Goal: Find specific page/section: Find specific page/section

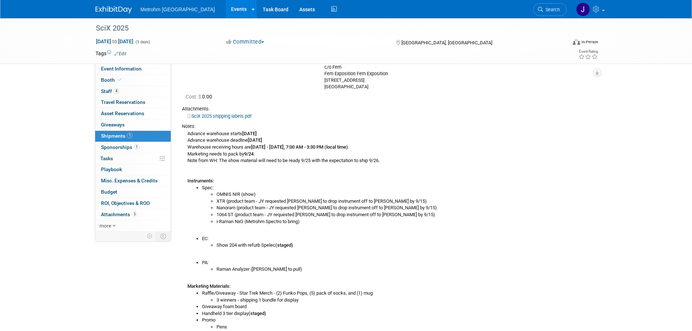
click at [549, 10] on span "Search" at bounding box center [551, 9] width 17 height 5
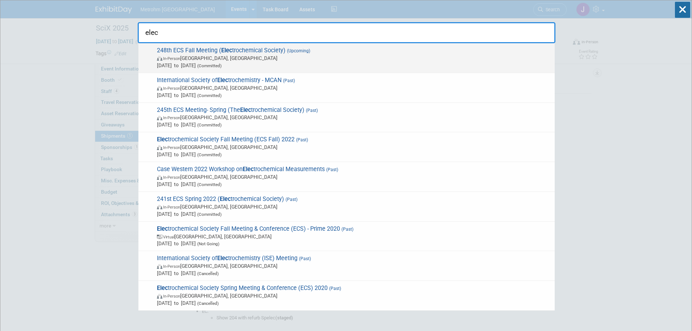
type input "elec"
click at [461, 65] on span "[DATE] to [DATE] (Committed)" at bounding box center [354, 65] width 394 height 7
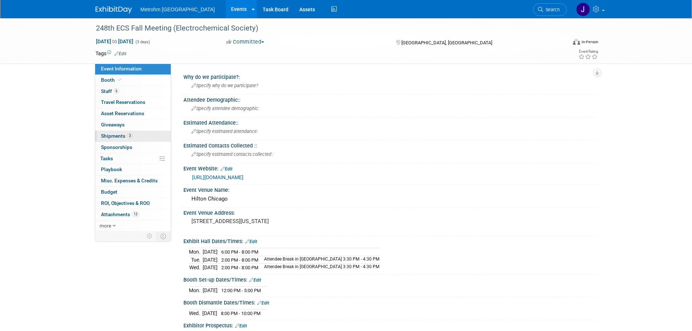
click at [114, 133] on link "3 Shipments 3" at bounding box center [133, 136] width 76 height 11
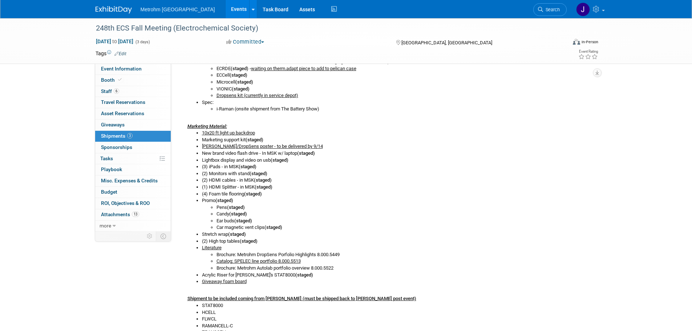
scroll to position [218, 0]
